Goal: Find specific page/section: Find specific page/section

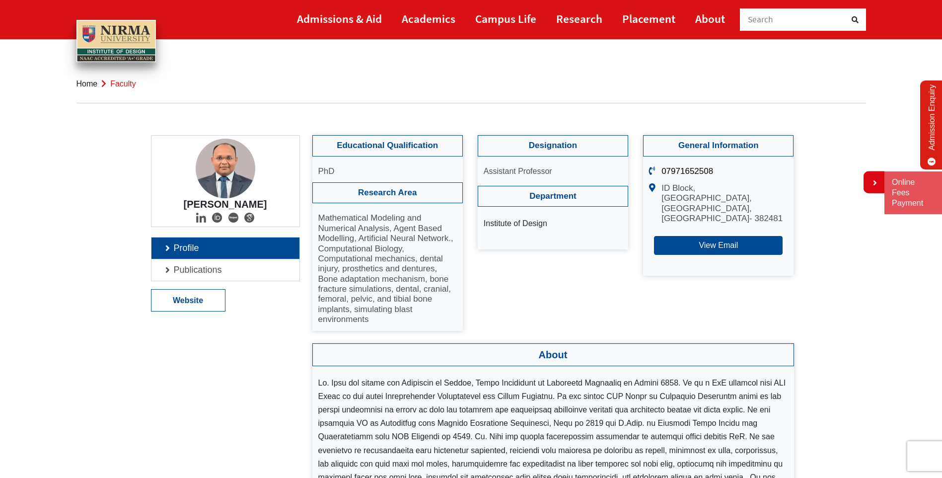
drag, startPoint x: 519, startPoint y: 170, endPoint x: 467, endPoint y: 170, distance: 52.6
click at [467, 170] on div "Educational Qualification PhD Research Area Mathematical Modeling and Numerical…" at bounding box center [553, 232] width 497 height 195
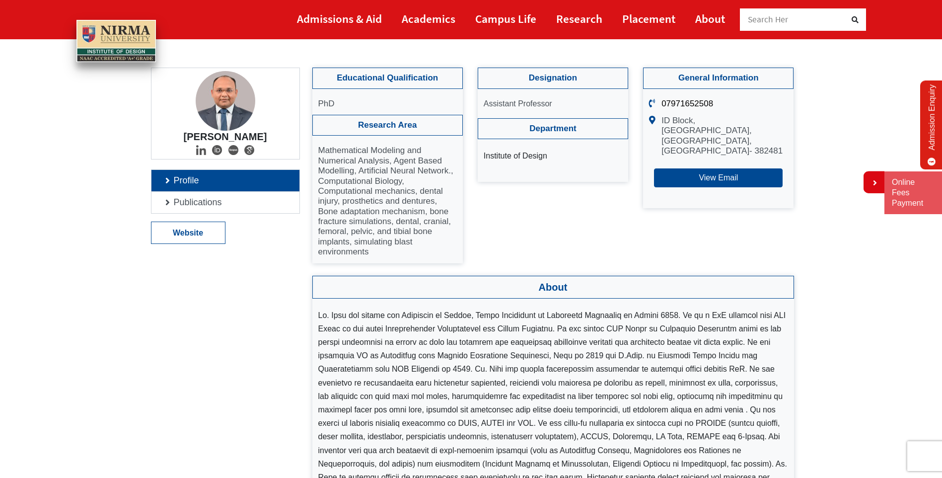
scroll to position [50, 0]
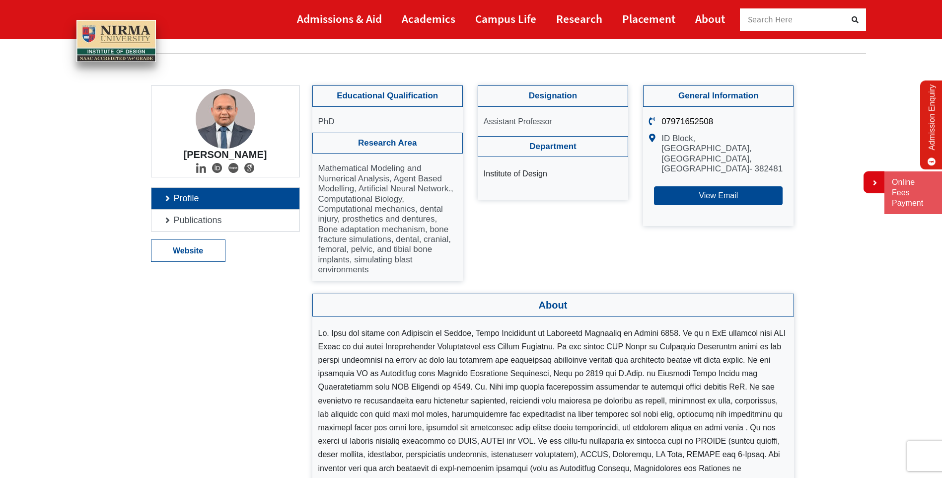
drag, startPoint x: 552, startPoint y: 348, endPoint x: 461, endPoint y: 345, distance: 91.4
click at [461, 345] on li at bounding box center [553, 420] width 470 height 189
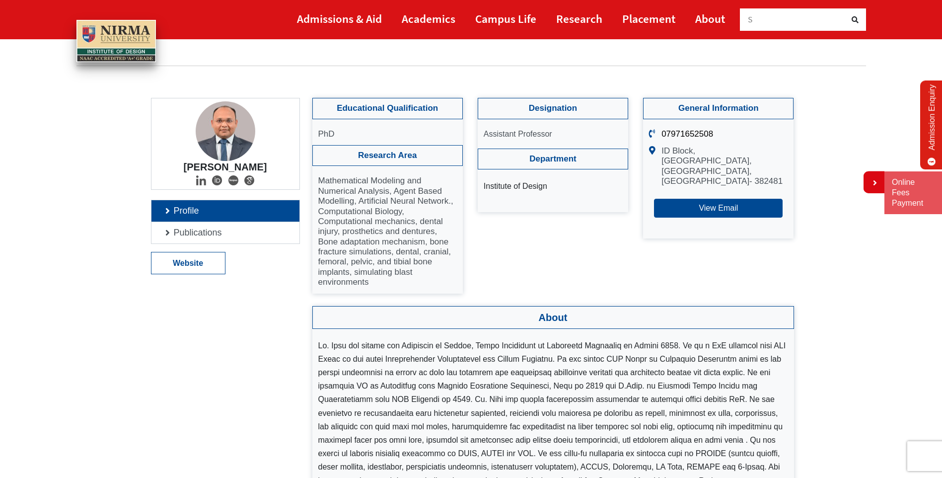
scroll to position [0, 0]
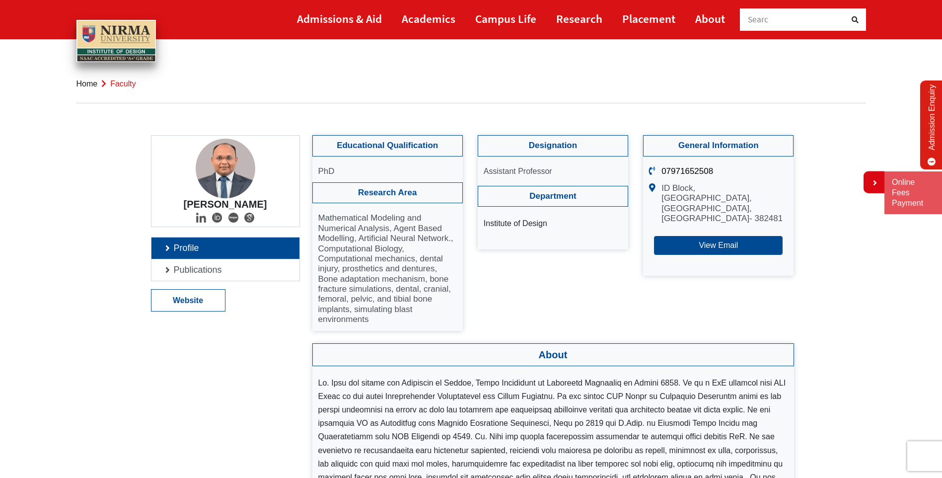
click at [168, 246] on link "Profile" at bounding box center [225, 247] width 148 height 21
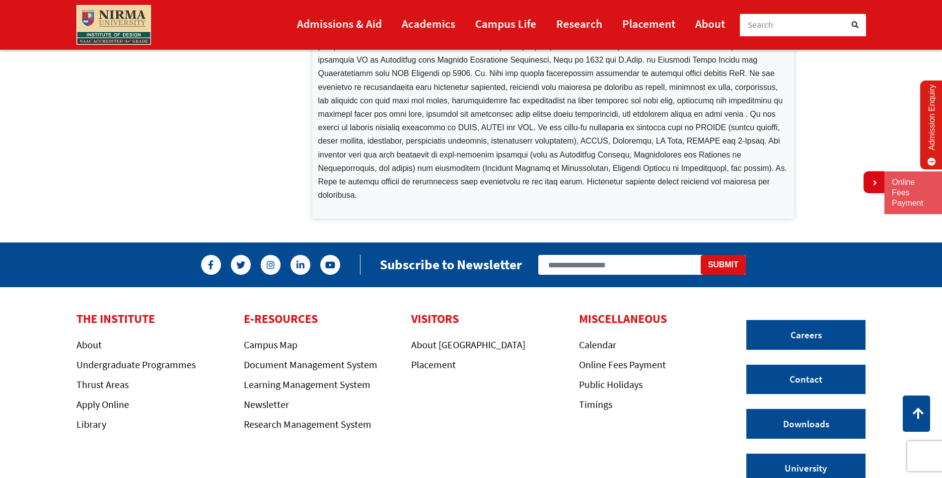
scroll to position [199, 0]
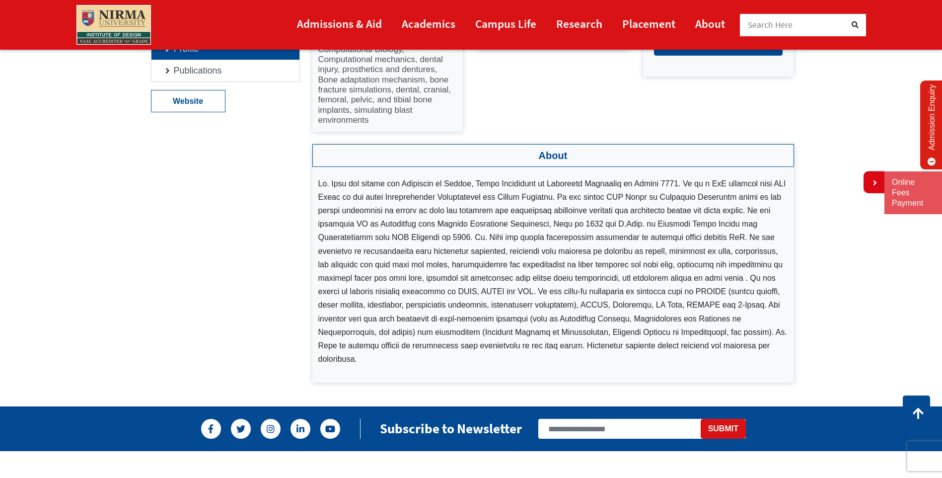
drag, startPoint x: 517, startPoint y: 359, endPoint x: 545, endPoint y: 292, distance: 72.3
click at [545, 292] on li at bounding box center [553, 271] width 470 height 189
drag, startPoint x: 551, startPoint y: 292, endPoint x: 651, endPoint y: 301, distance: 99.8
click at [651, 301] on li at bounding box center [553, 271] width 470 height 189
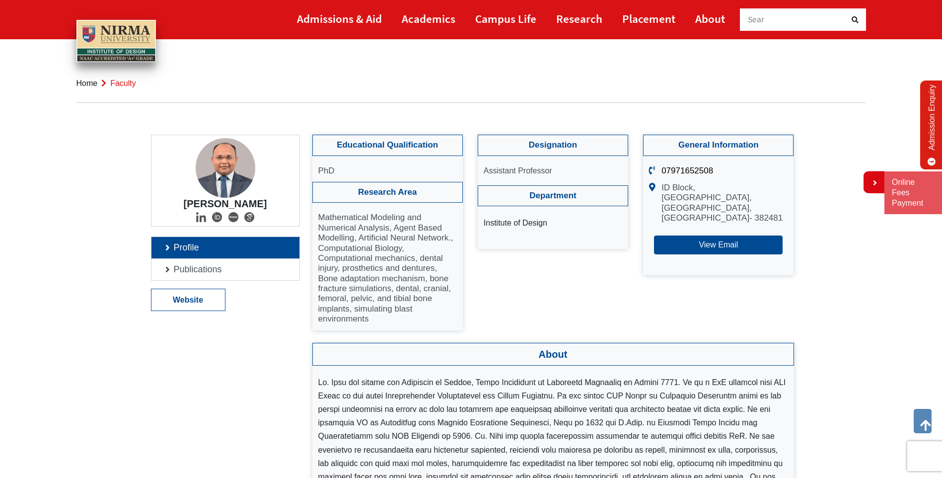
scroll to position [0, 0]
